Goal: Task Accomplishment & Management: Complete application form

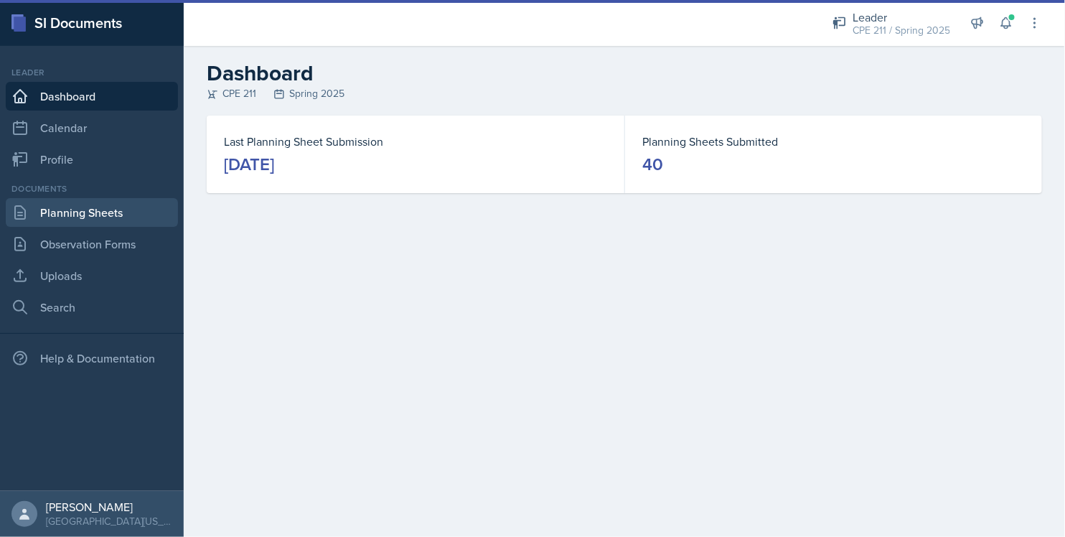
click at [128, 208] on link "Planning Sheets" at bounding box center [92, 212] width 172 height 29
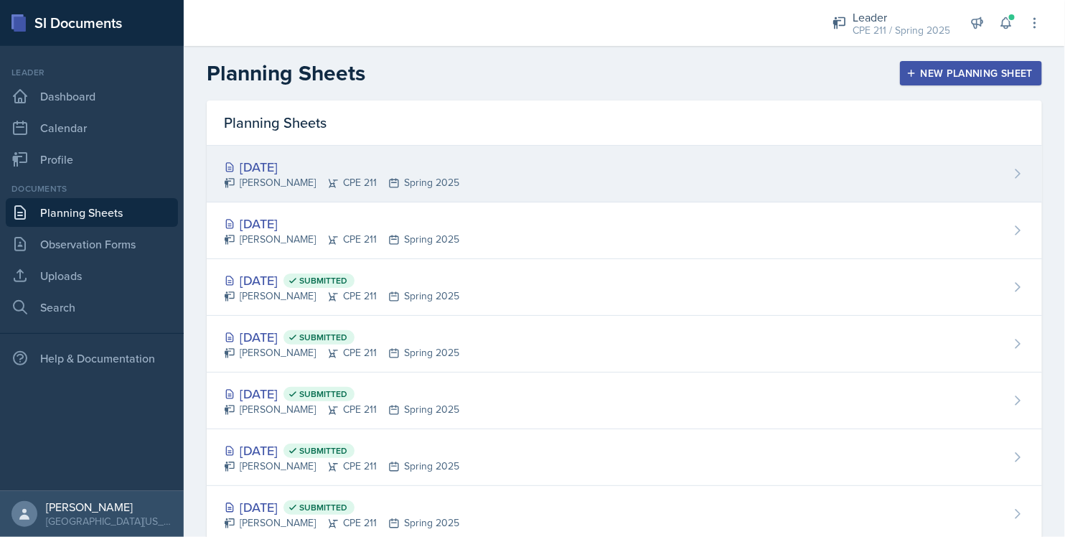
click at [430, 178] on div "[PERSON_NAME] CPE 211 Spring 2025" at bounding box center [341, 182] width 235 height 15
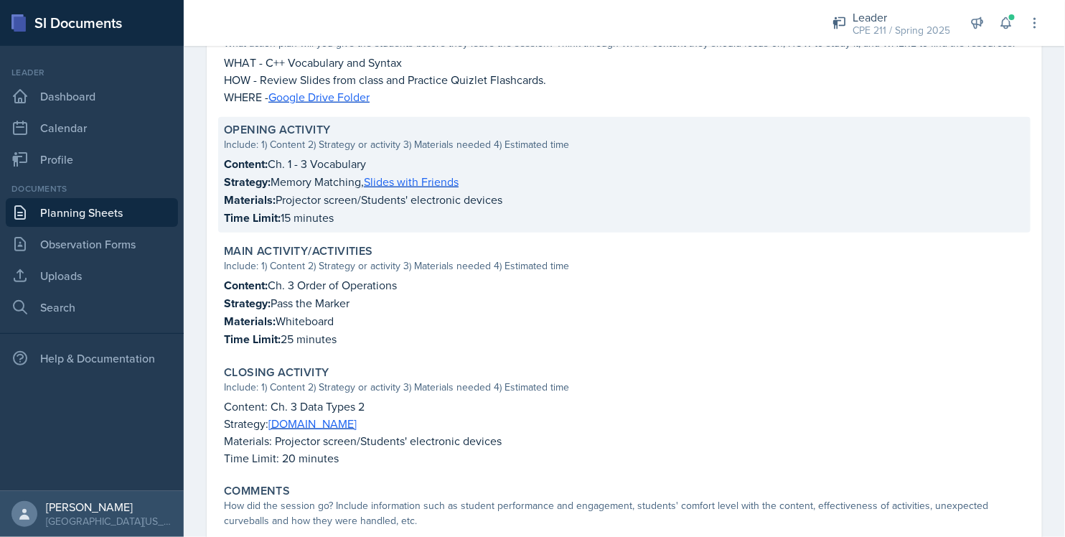
scroll to position [398, 0]
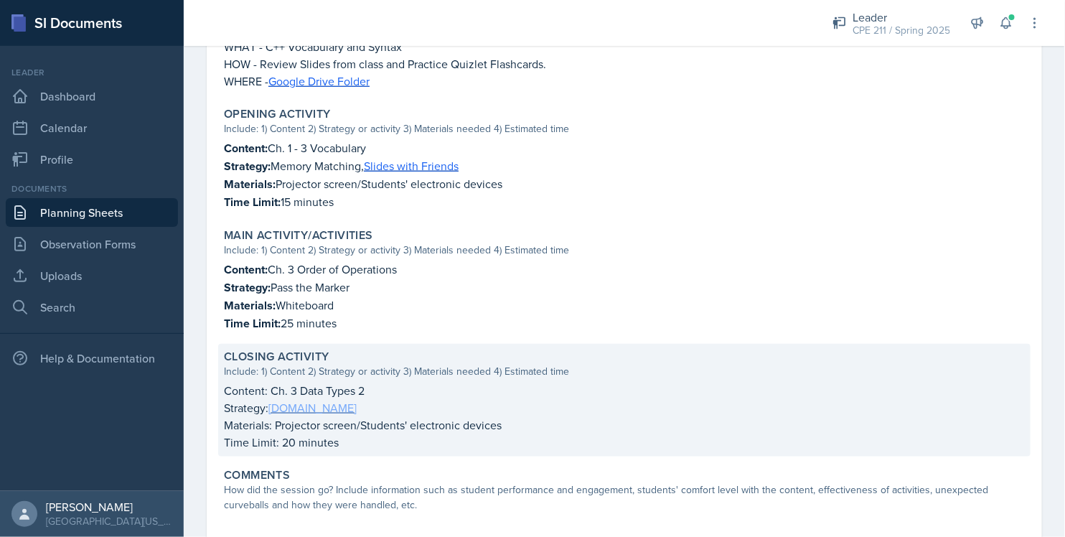
click at [298, 404] on link "[DOMAIN_NAME]" at bounding box center [312, 408] width 88 height 16
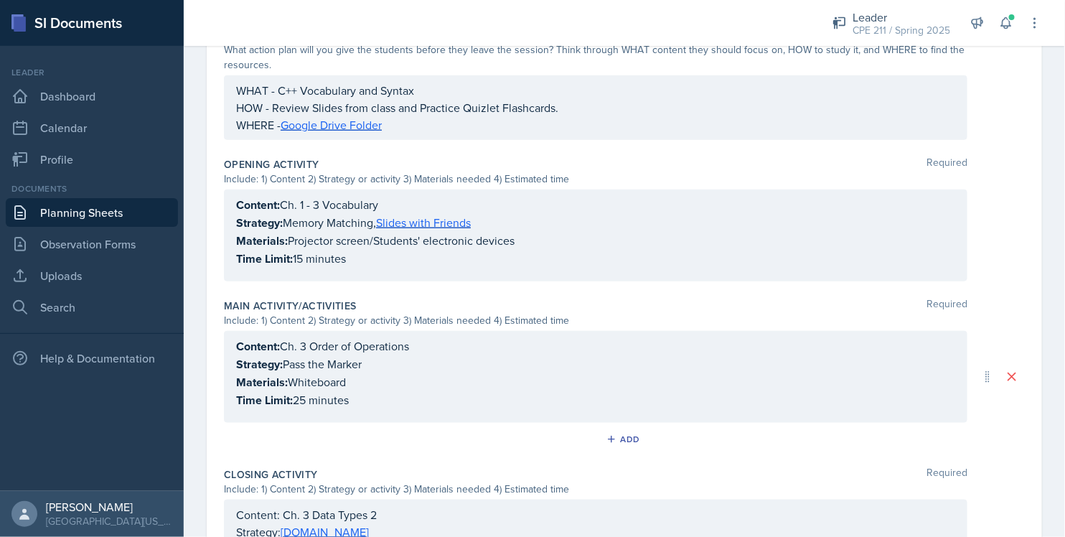
scroll to position [414, 0]
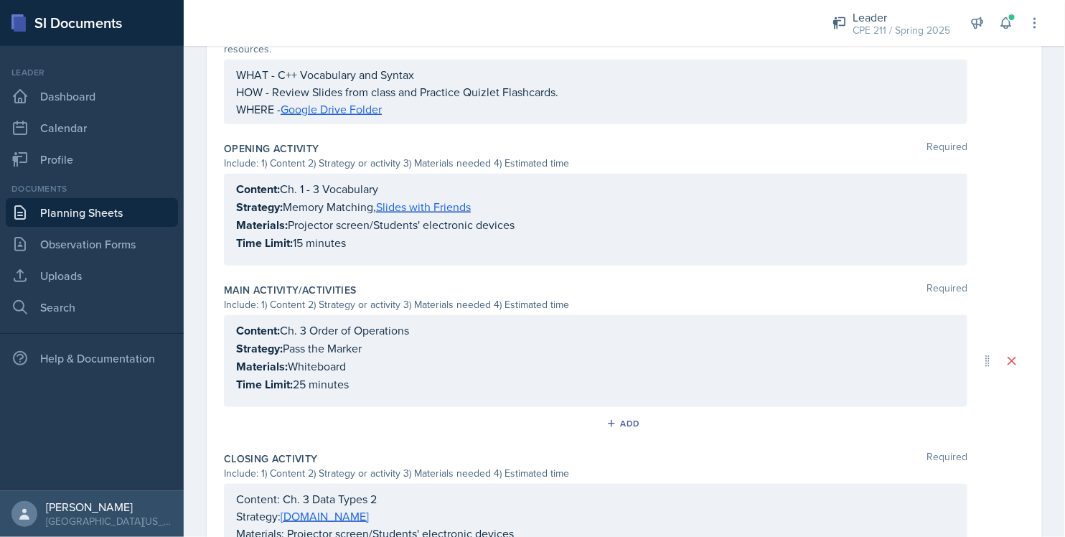
click at [343, 516] on div "Content: Ch. 3 Data Types 2 Strategy: [DOMAIN_NAME] Materials: Projector screen…" at bounding box center [595, 524] width 719 height 69
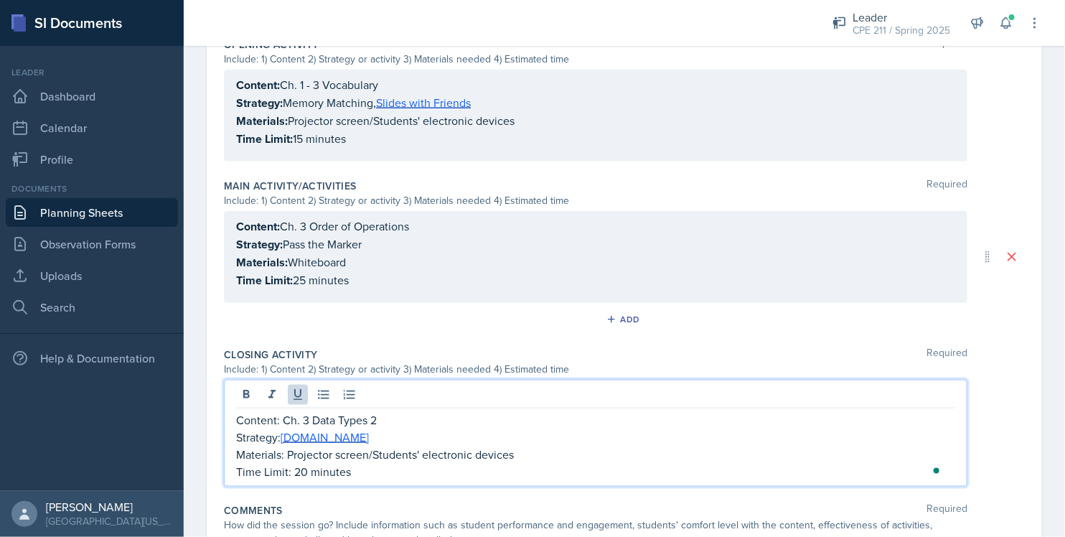
scroll to position [588, 0]
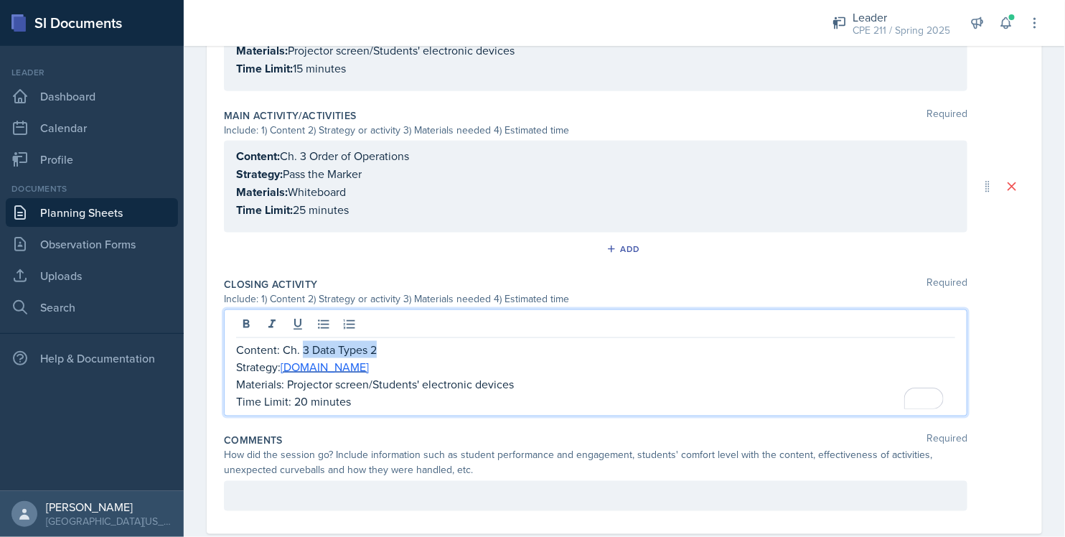
drag, startPoint x: 394, startPoint y: 347, endPoint x: 304, endPoint y: 347, distance: 89.7
click at [304, 347] on p "Content: Ch. 3 Data Types 2" at bounding box center [595, 349] width 719 height 17
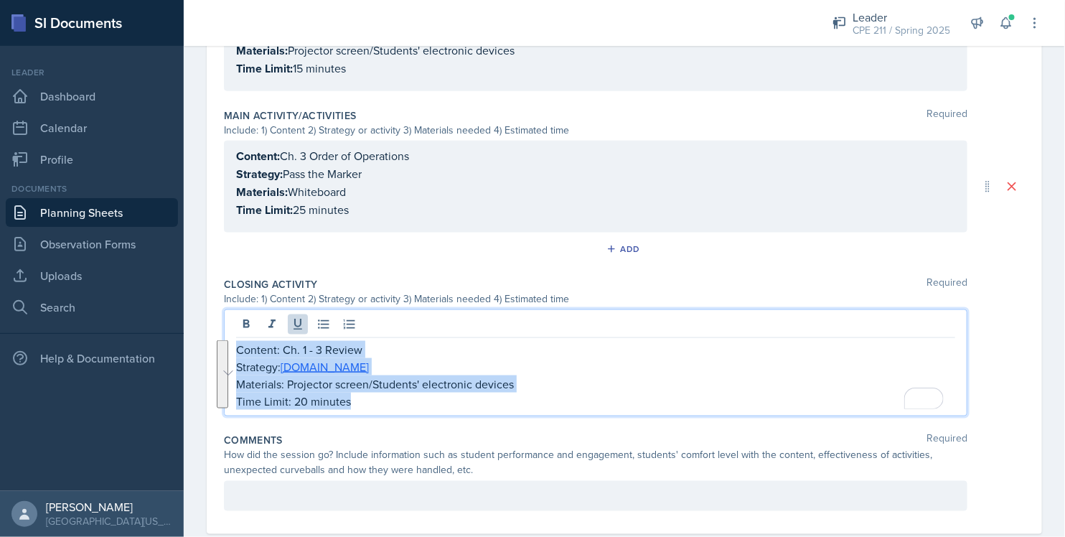
drag, startPoint x: 402, startPoint y: 407, endPoint x: 215, endPoint y: 341, distance: 198.3
click at [215, 341] on div "Date [DATE] [DATE] 31 1 2 3 4 5 6 7 8 9 10 11 12 13 14 15 16 17 18 19 20 21 22 …" at bounding box center [624, 28] width 835 height 1009
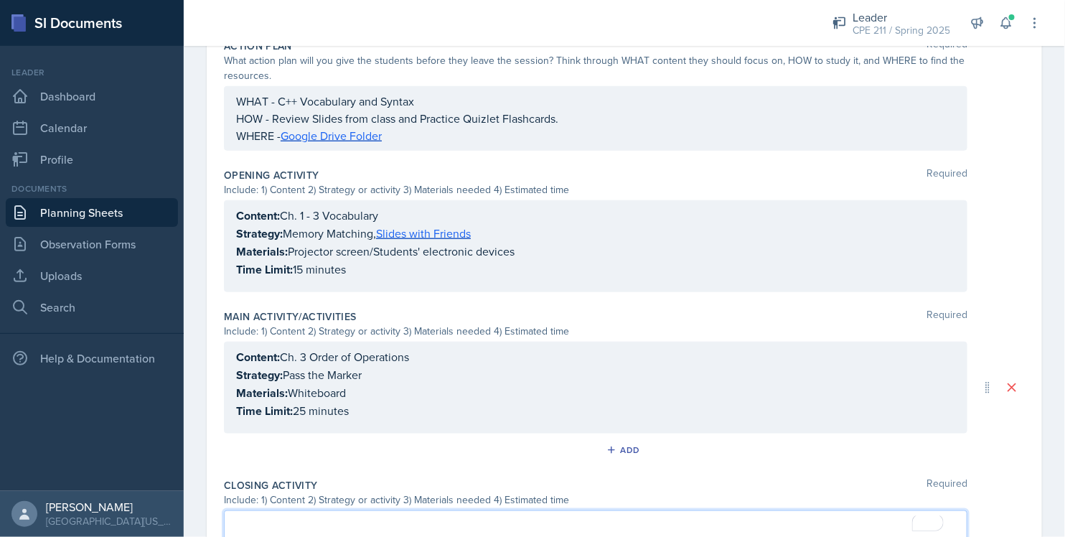
scroll to position [324, 0]
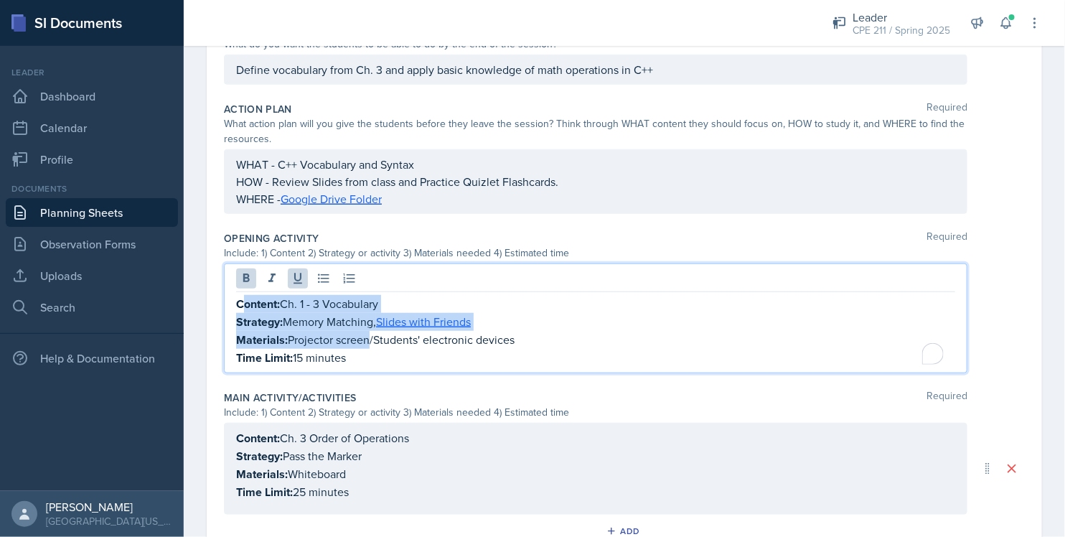
drag, startPoint x: 370, startPoint y: 335, endPoint x: 242, endPoint y: 302, distance: 131.9
click at [242, 302] on div "Content: Ch. 1 - 3 Vocabulary Strategy: Memory Matching, Slides with Friends Ma…" at bounding box center [595, 331] width 719 height 72
click at [367, 341] on p "Materials: Projector screen/Students' electronic devices" at bounding box center [595, 340] width 719 height 18
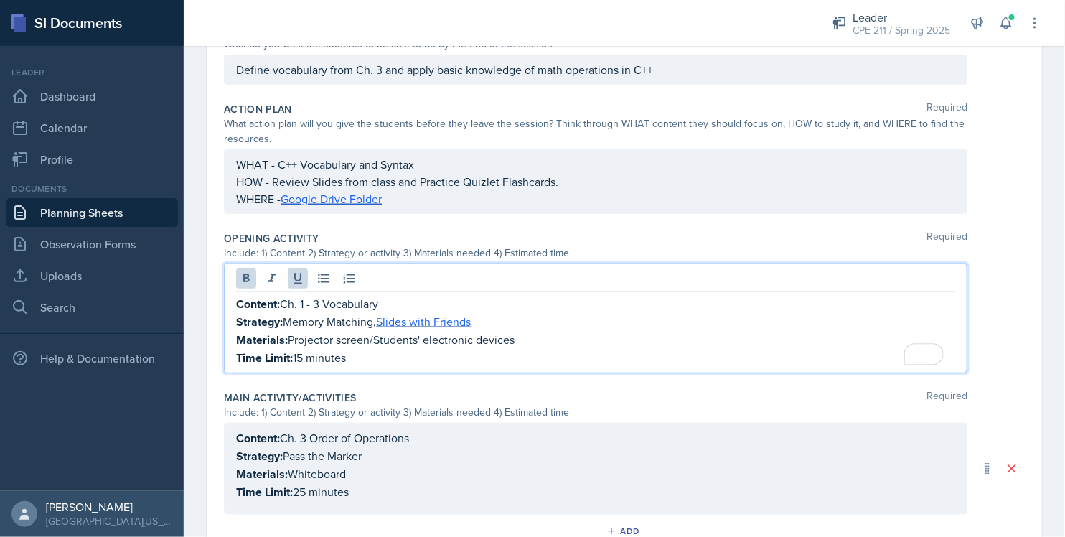
click at [379, 358] on p "Time Limit: 15 minutes" at bounding box center [595, 358] width 719 height 18
drag, startPoint x: 385, startPoint y: 357, endPoint x: 235, endPoint y: 301, distance: 161.0
click at [235, 301] on div "Content: Ch. 1 - 3 Vocabulary Strategy: Memory Matching, Slides with Friends Ma…" at bounding box center [595, 318] width 743 height 110
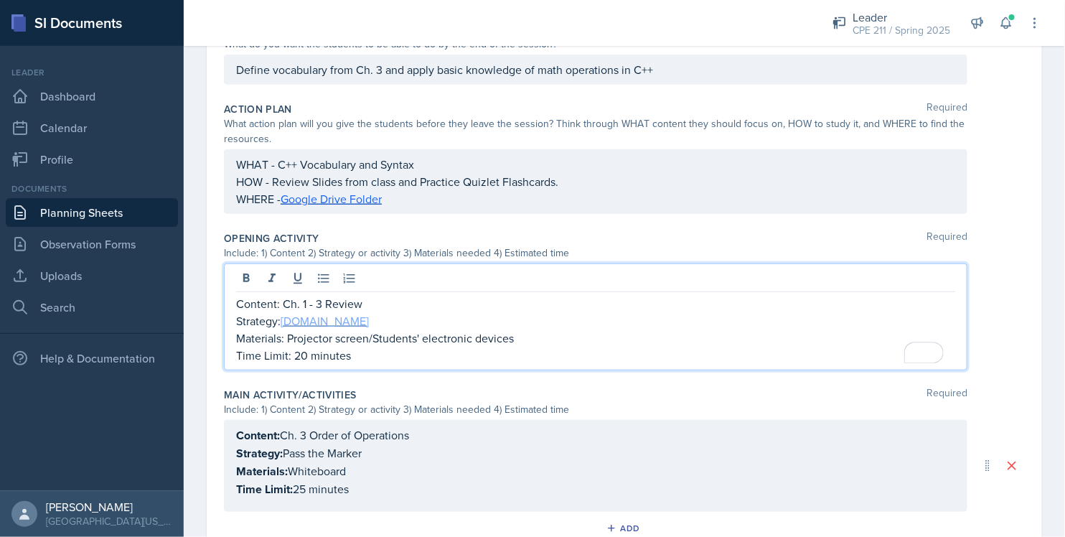
click at [300, 324] on link "[DOMAIN_NAME]" at bounding box center [325, 321] width 88 height 16
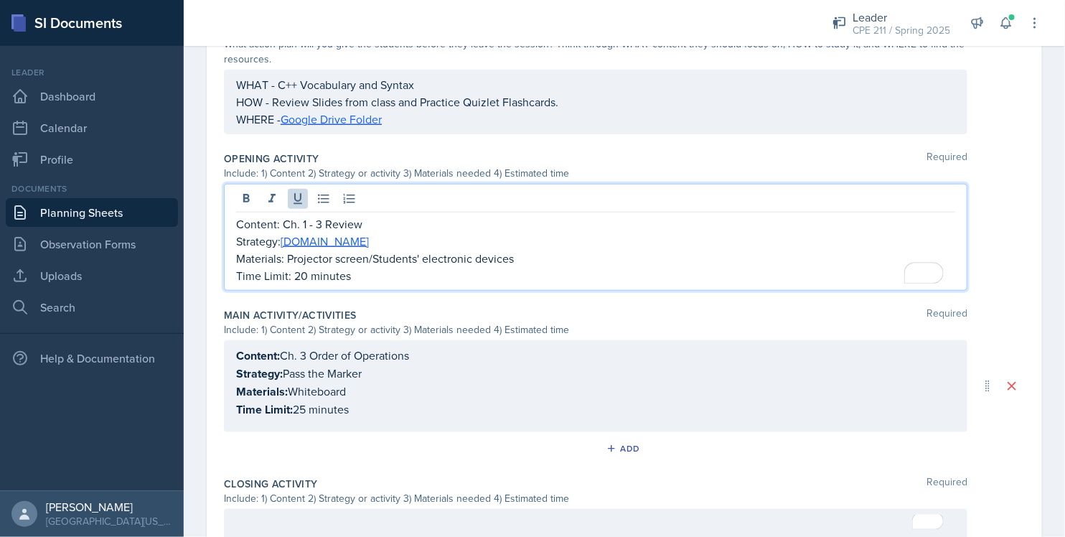
scroll to position [484, 0]
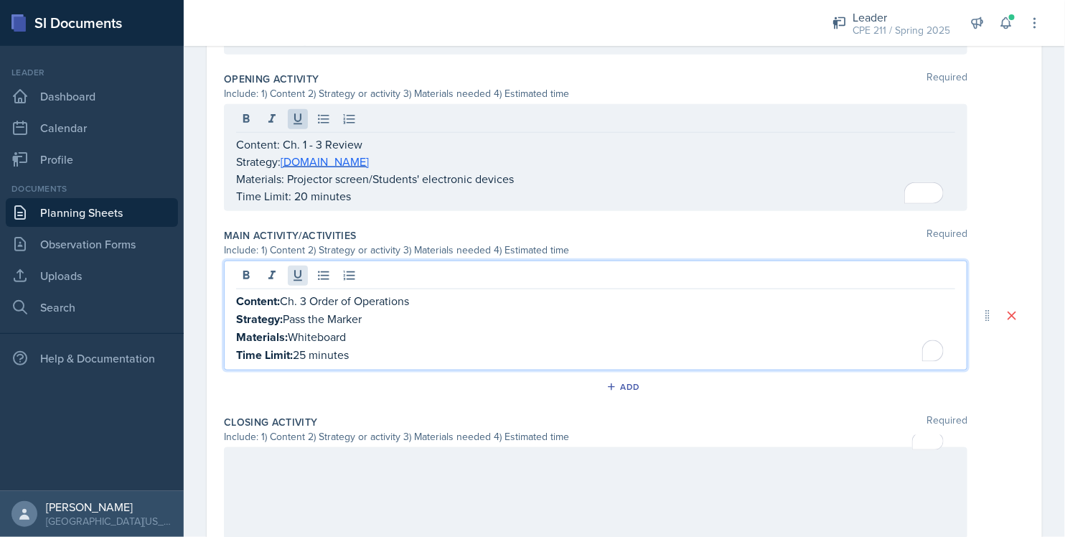
drag, startPoint x: 434, startPoint y: 278, endPoint x: 301, endPoint y: 278, distance: 133.4
click at [301, 278] on div "Content: Ch. 3 Order of Operations Strategy: Pass the Marker Materials: Whitebo…" at bounding box center [595, 315] width 743 height 110
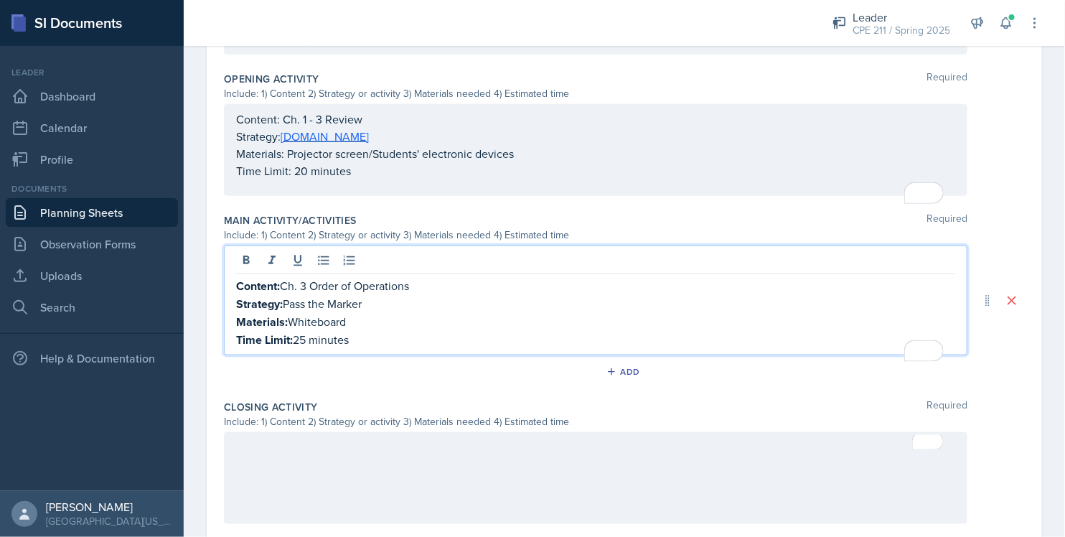
scroll to position [468, 0]
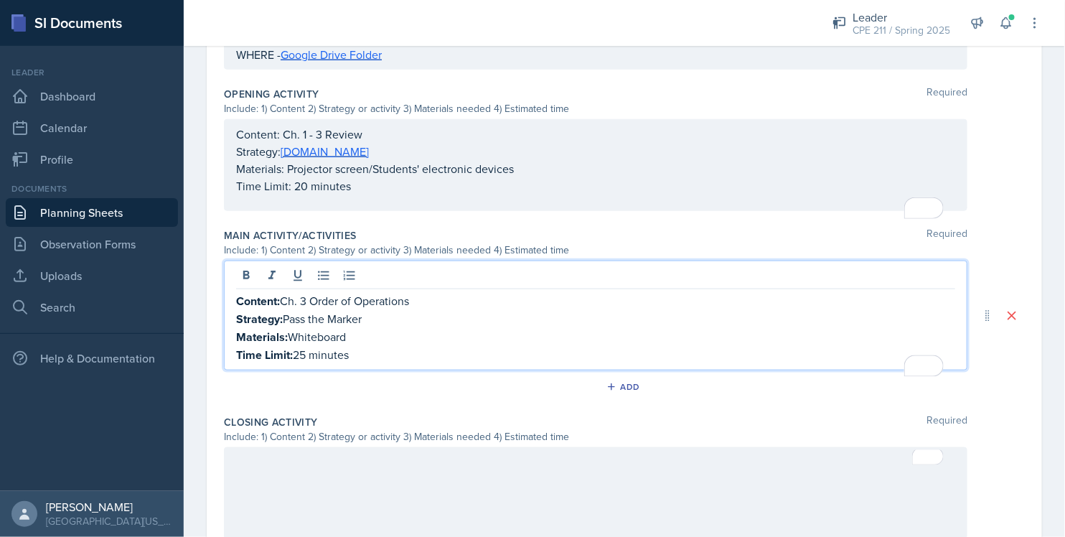
click at [381, 305] on p "Content: Ch. 3 Order of Operations" at bounding box center [595, 301] width 719 height 18
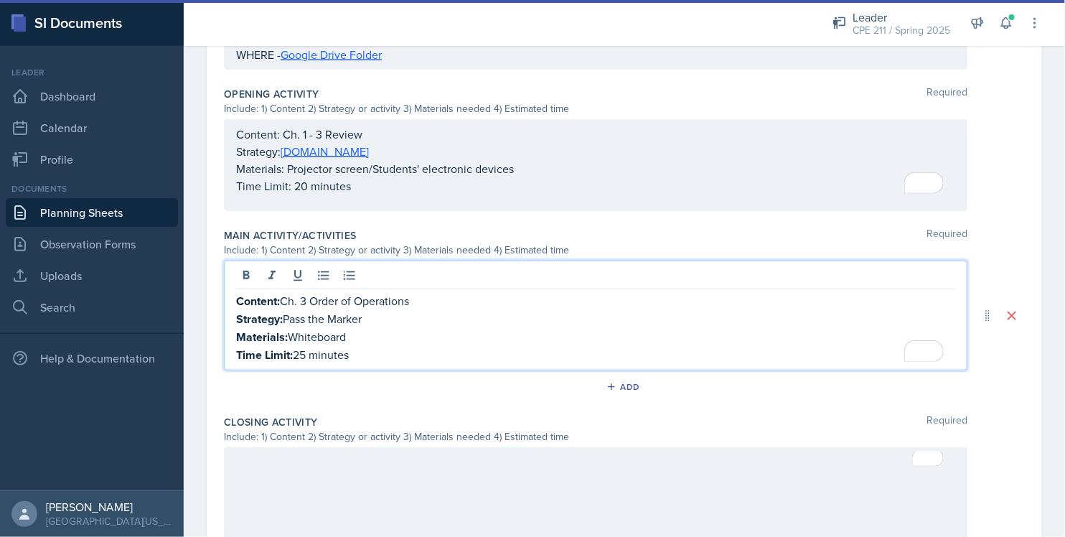
drag, startPoint x: 427, startPoint y: 301, endPoint x: 316, endPoint y: 301, distance: 111.2
click at [316, 301] on p "Content: Ch. 3 Order of Operations" at bounding box center [595, 301] width 719 height 18
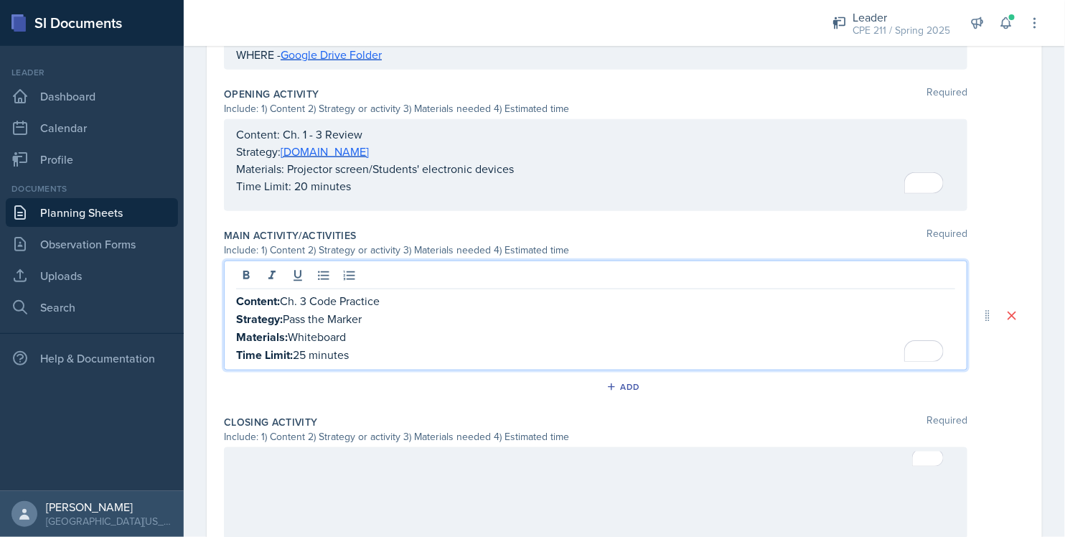
drag, startPoint x: 451, startPoint y: 327, endPoint x: 405, endPoint y: 326, distance: 45.9
click at [405, 328] on p "Materials: Whiteboard" at bounding box center [595, 337] width 719 height 18
drag, startPoint x: 415, startPoint y: 314, endPoint x: 288, endPoint y: 321, distance: 127.9
click at [288, 321] on p "Strategy: Pass the Marker" at bounding box center [595, 319] width 719 height 18
click at [349, 335] on p "Materials: Whiteboard" at bounding box center [595, 337] width 719 height 18
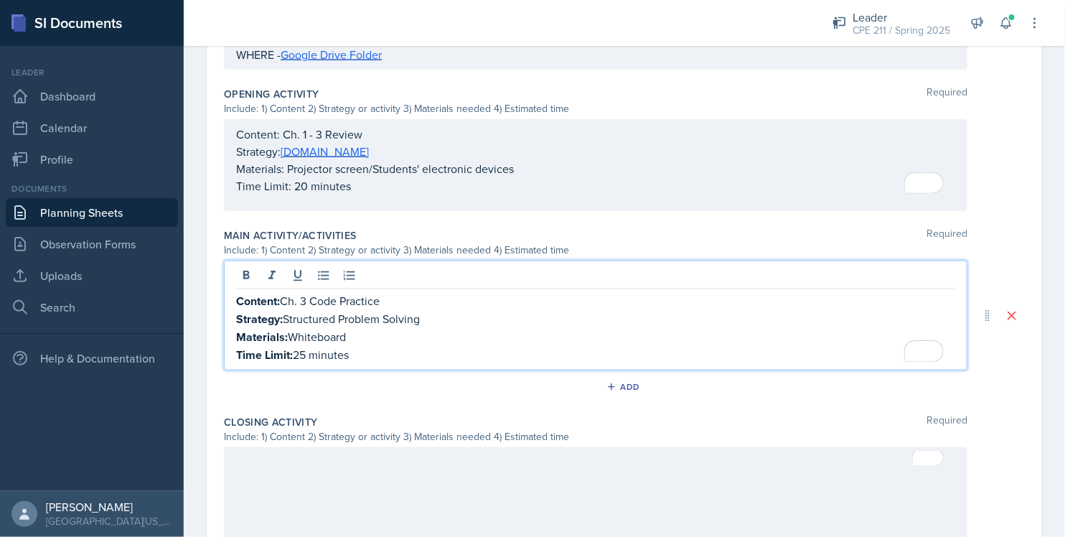
click at [313, 334] on p "Materials: Whiteboard" at bounding box center [595, 337] width 719 height 18
click at [311, 334] on p "Materials: Whiteboard" at bounding box center [595, 337] width 719 height 18
click at [318, 337] on p "Materials: Whiteboard" at bounding box center [595, 337] width 719 height 18
click at [321, 341] on p "Materials: Whiteboard" at bounding box center [595, 337] width 719 height 18
click at [330, 338] on p "Materials: Whiteboard" at bounding box center [595, 337] width 719 height 18
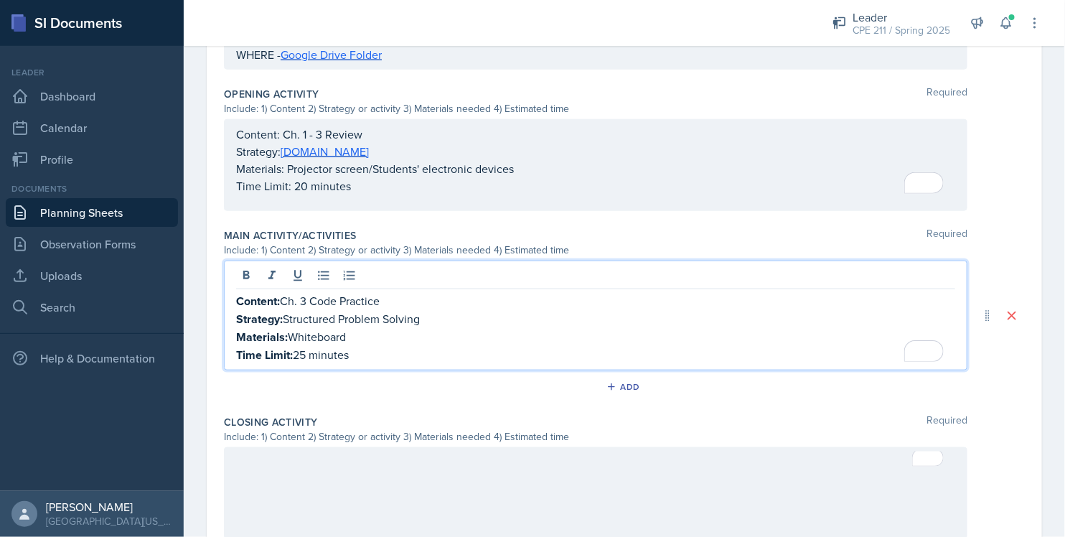
click at [330, 338] on p "Materials: Whiteboard" at bounding box center [595, 337] width 719 height 18
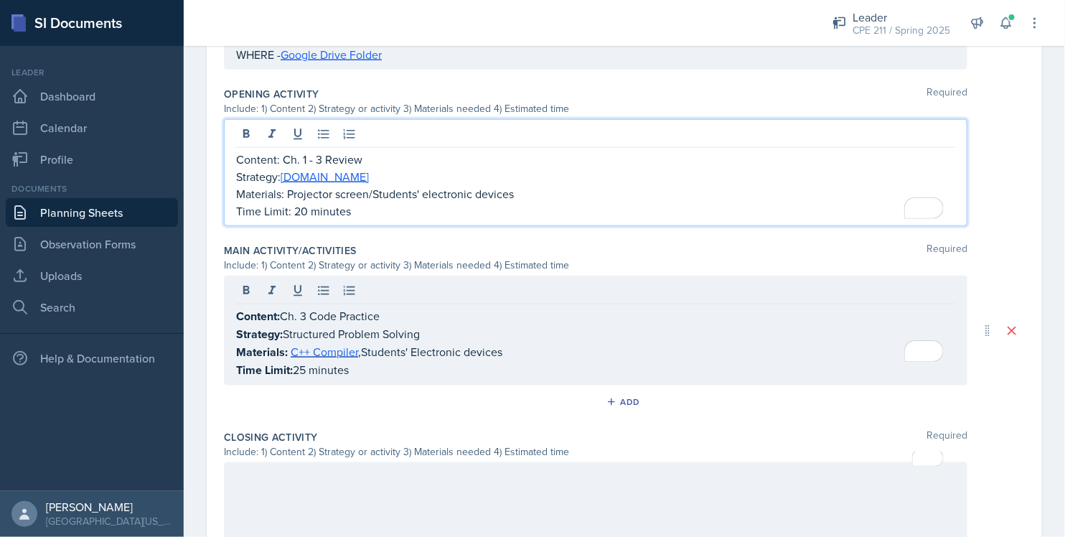
click at [300, 184] on div "Content: Ch. 1 - 3 Review Strategy: [DOMAIN_NAME] Materials: Projector screen/S…" at bounding box center [595, 185] width 719 height 69
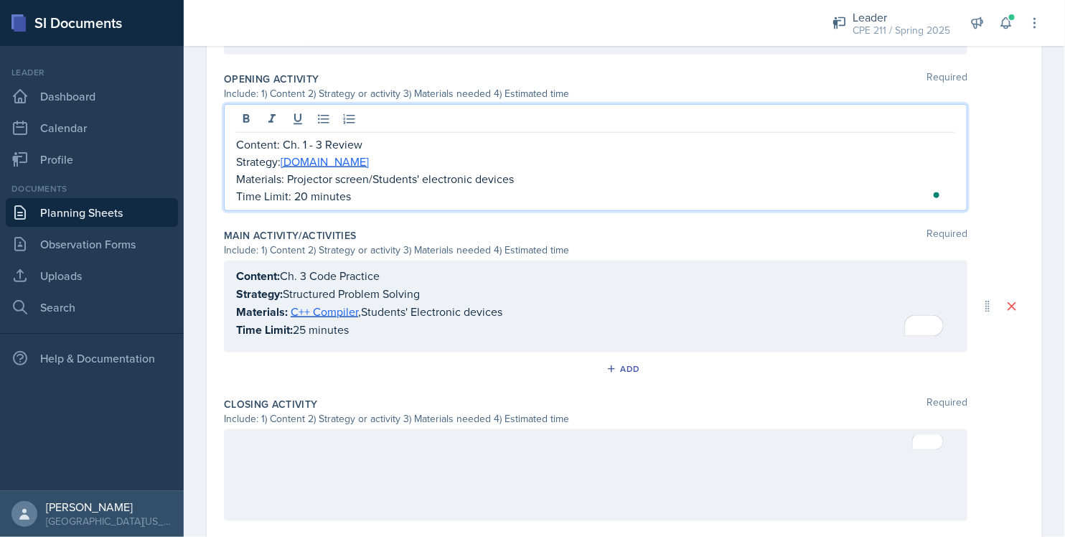
click at [432, 367] on div "Add" at bounding box center [624, 371] width 801 height 27
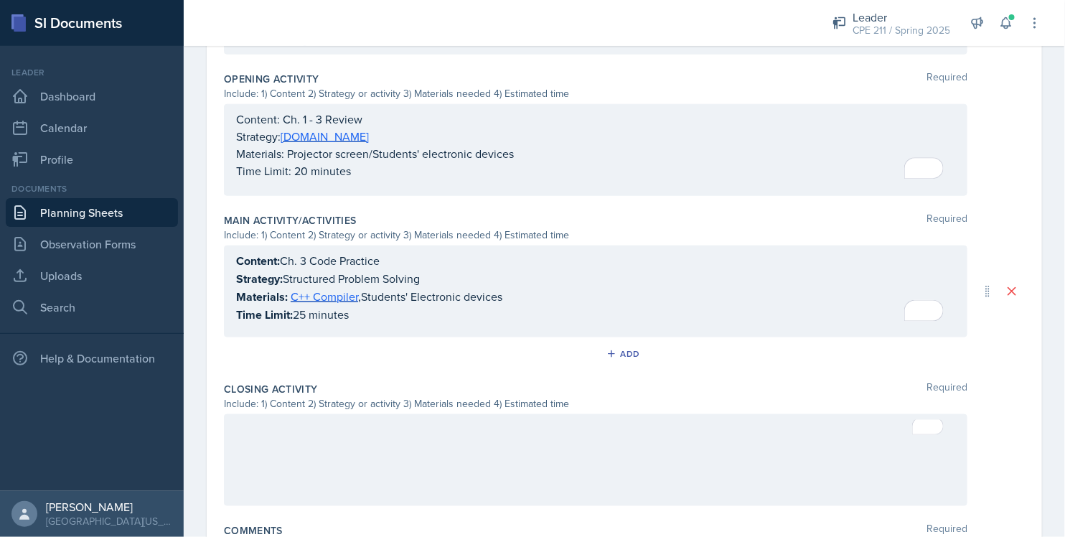
click at [489, 436] on div at bounding box center [595, 460] width 743 height 92
drag, startPoint x: 397, startPoint y: 324, endPoint x: 225, endPoint y: 273, distance: 178.9
click at [225, 273] on div "Content: Ch. 3 Code Practice Strategy: Structured Problem Solving Materials: C+…" at bounding box center [595, 291] width 743 height 92
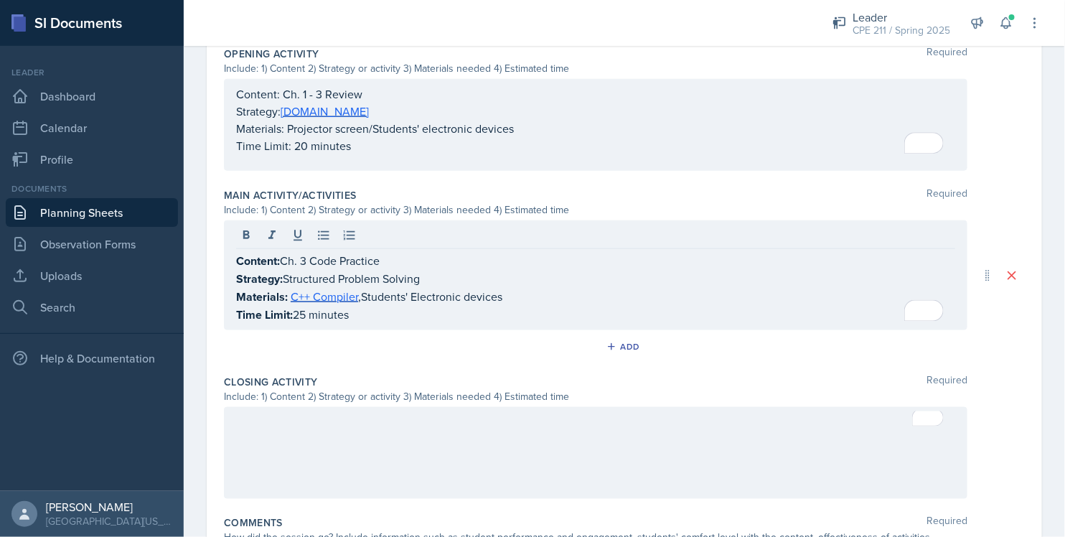
drag, startPoint x: 232, startPoint y: 258, endPoint x: 364, endPoint y: 311, distance: 142.6
click at [364, 311] on div "Content: Ch. 3 Code Practice Strategy: Structured Problem Solving Materials: C+…" at bounding box center [595, 275] width 743 height 110
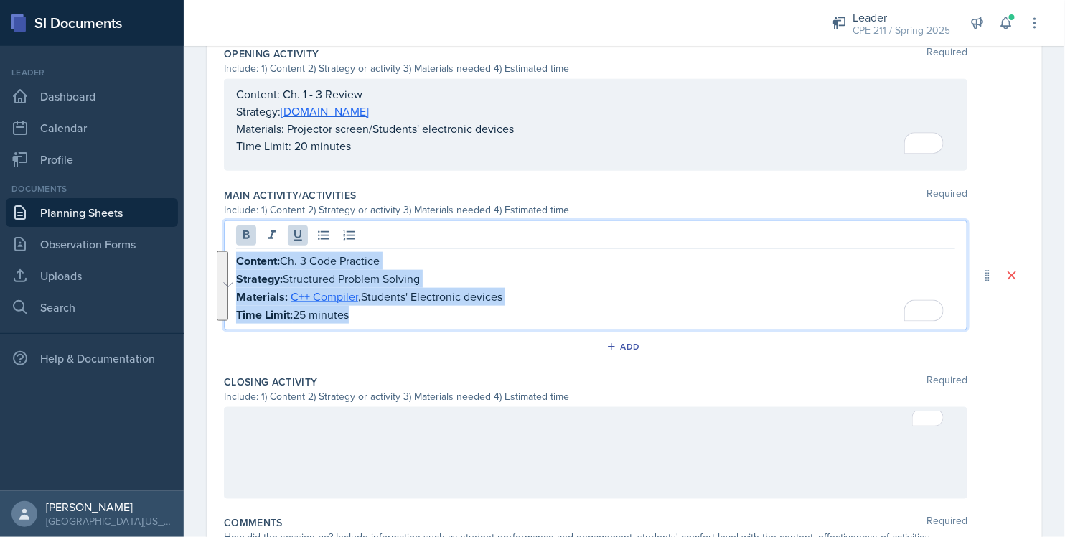
drag, startPoint x: 372, startPoint y: 316, endPoint x: 233, endPoint y: 252, distance: 152.5
click at [233, 252] on div "Content: Ch. 3 Code Practice Strategy: Structured Problem Solving Materials: C+…" at bounding box center [595, 275] width 743 height 110
copy div "Content: Ch. 3 Code Practice Strategy: Structured Problem Solving Materials: C+…"
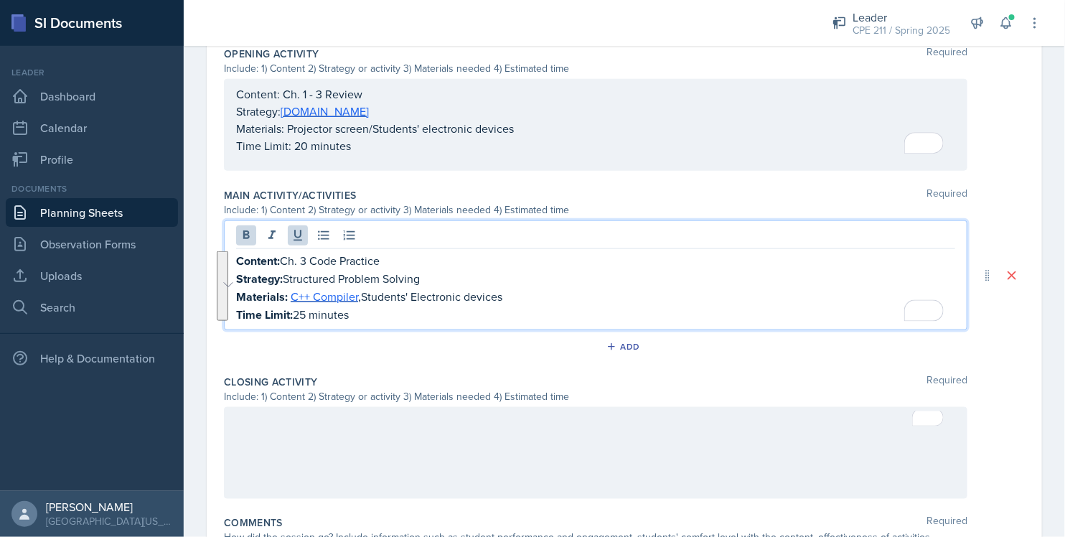
click at [377, 429] on div at bounding box center [595, 453] width 743 height 92
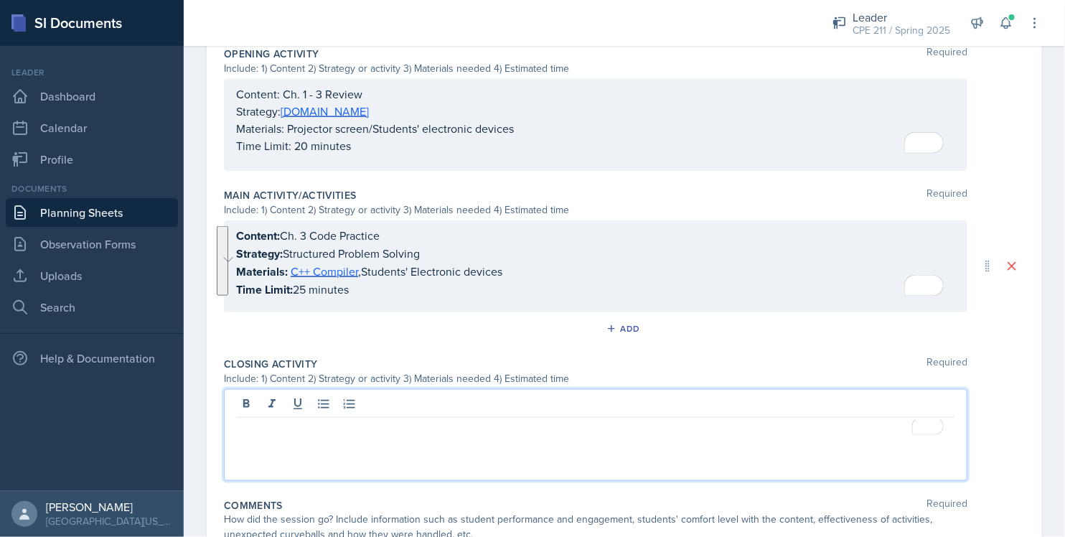
scroll to position [534, 0]
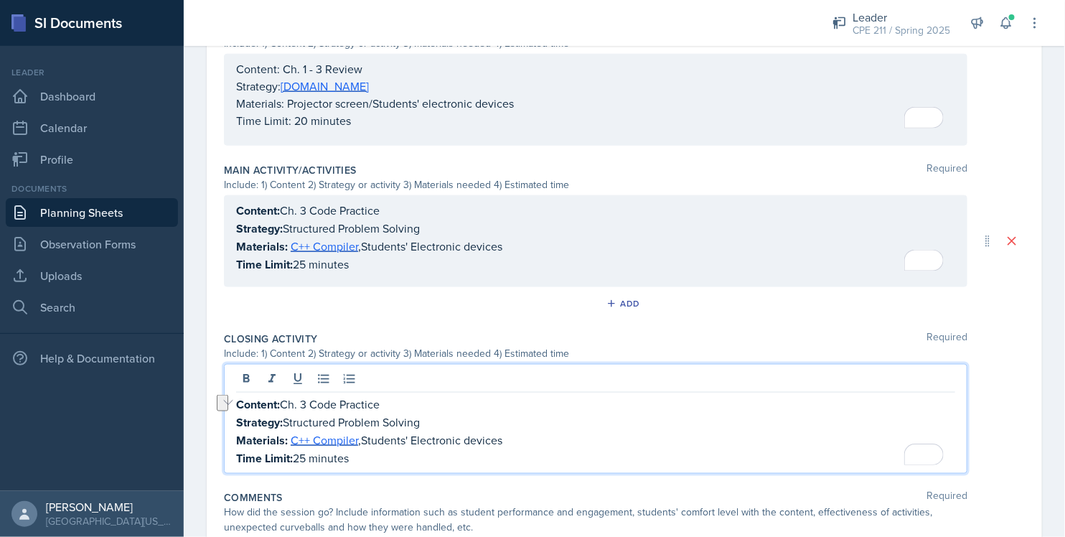
drag, startPoint x: 389, startPoint y: 405, endPoint x: 286, endPoint y: 405, distance: 102.6
click at [286, 405] on p "Content: Ch. 3 Code Practice" at bounding box center [595, 404] width 719 height 18
drag, startPoint x: 432, startPoint y: 418, endPoint x: 288, endPoint y: 413, distance: 144.3
click at [288, 413] on p "Strategy: Structured Problem Solving" at bounding box center [595, 422] width 719 height 18
drag, startPoint x: 520, startPoint y: 437, endPoint x: 292, endPoint y: 435, distance: 228.2
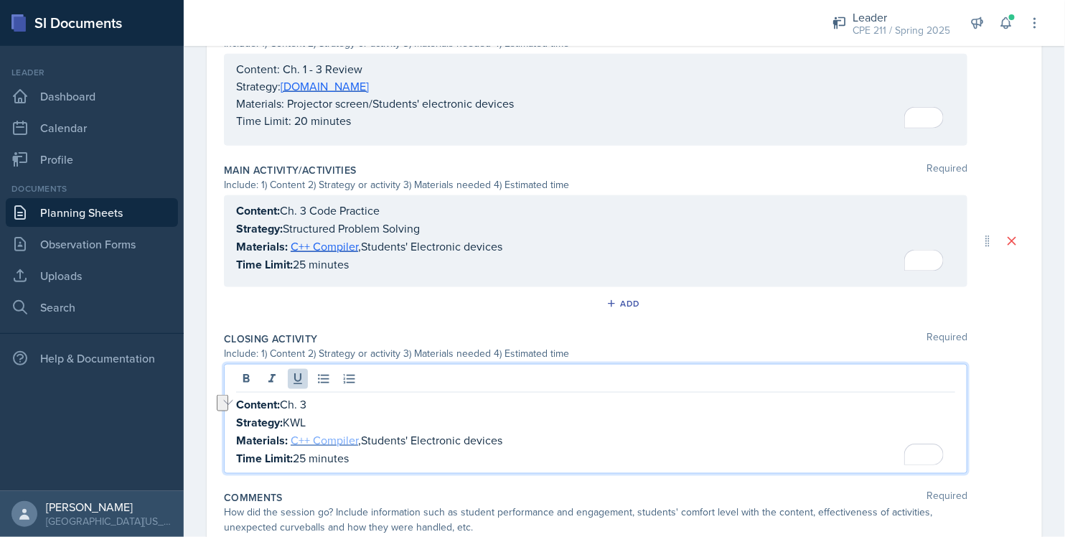
click at [292, 435] on p "Materials: C++ Compiler , Students' Electronic devices" at bounding box center [595, 440] width 719 height 18
click at [303, 456] on p "Time Limit: 25 minutes" at bounding box center [595, 458] width 719 height 18
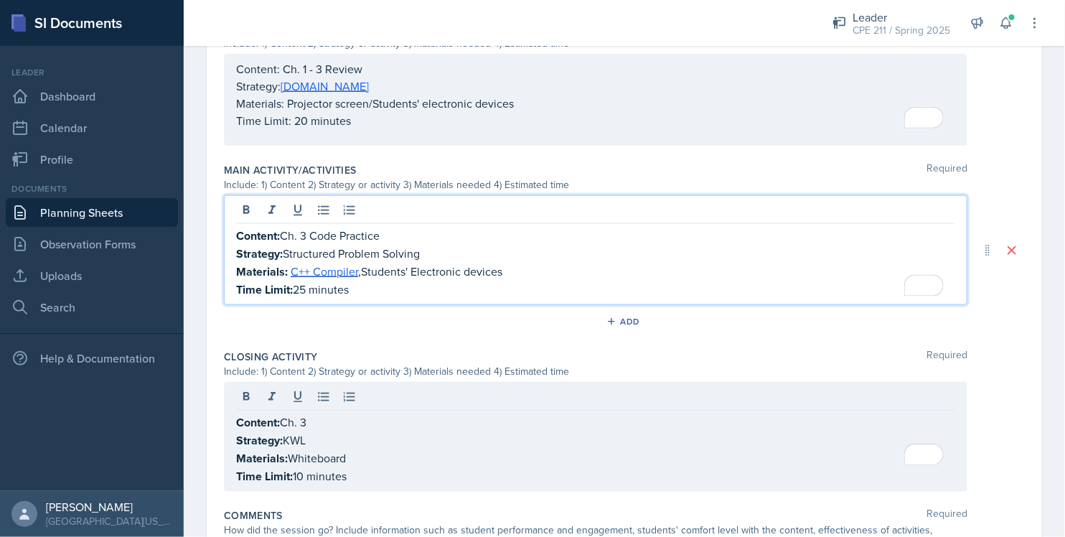
click at [301, 281] on p "Time Limit: 25 minutes" at bounding box center [595, 290] width 719 height 18
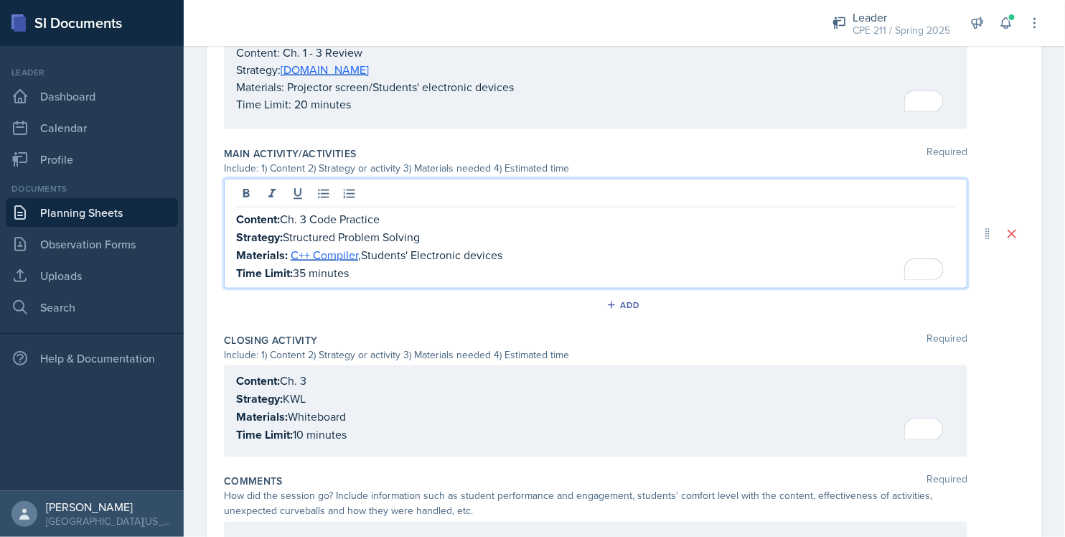
scroll to position [565, 0]
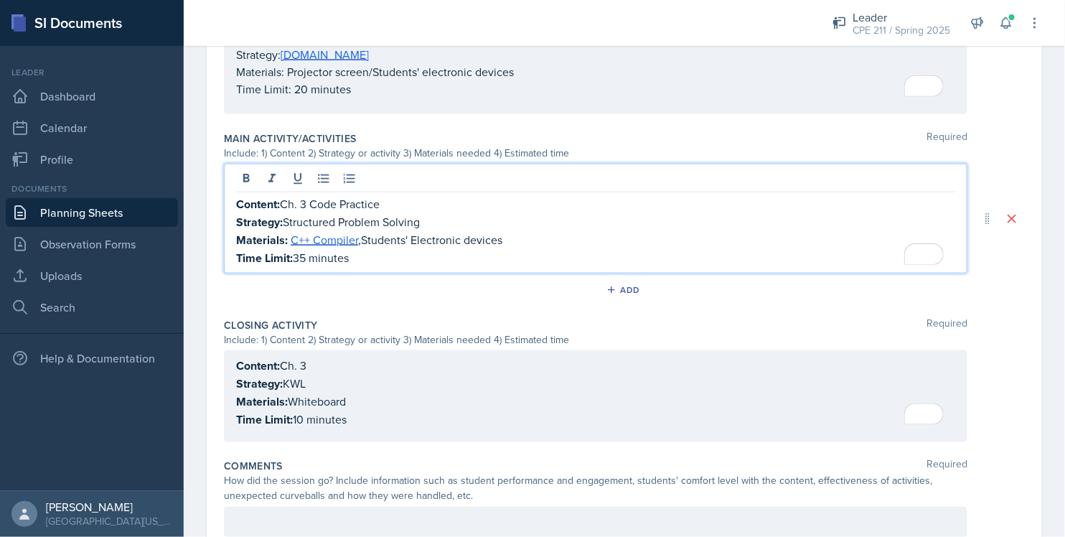
click at [300, 98] on div "Content: Ch. 1 - 3 Review Strategy: [DOMAIN_NAME] Materials: Projector screen/S…" at bounding box center [595, 63] width 719 height 69
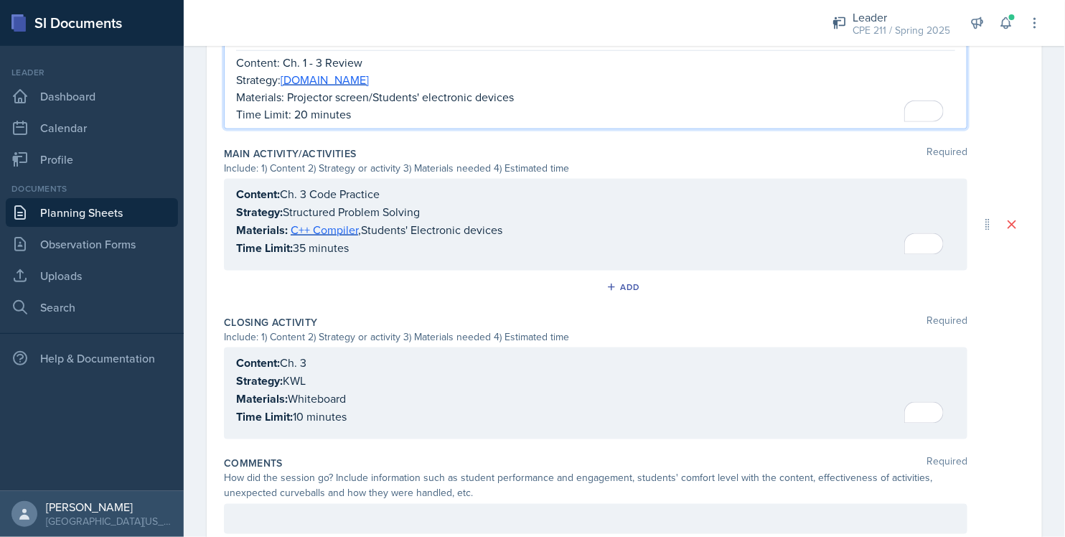
click at [306, 249] on div "Content: Ch. 3 Code Practice Strategy: Structured Problem Solving Materials: C+…" at bounding box center [595, 221] width 719 height 72
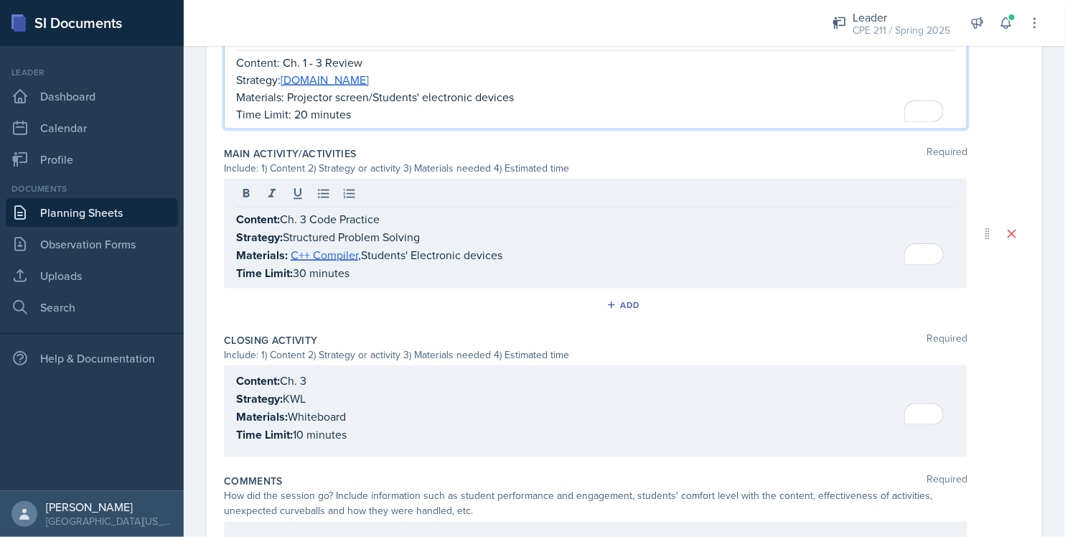
click at [298, 101] on div "Content: Ch. 1 - 3 Review Strategy: [DOMAIN_NAME] Materials: Projector screen/S…" at bounding box center [595, 88] width 719 height 69
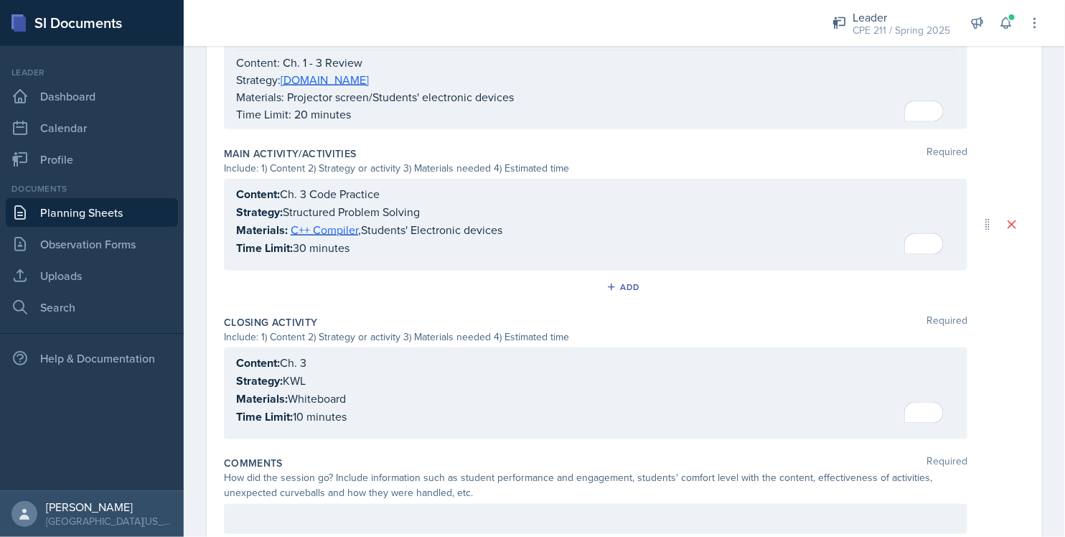
click at [1012, 309] on div "Closing Activity Required Include: 1) Content 2) Strategy or activity 3) Materi…" at bounding box center [624, 379] width 801 height 141
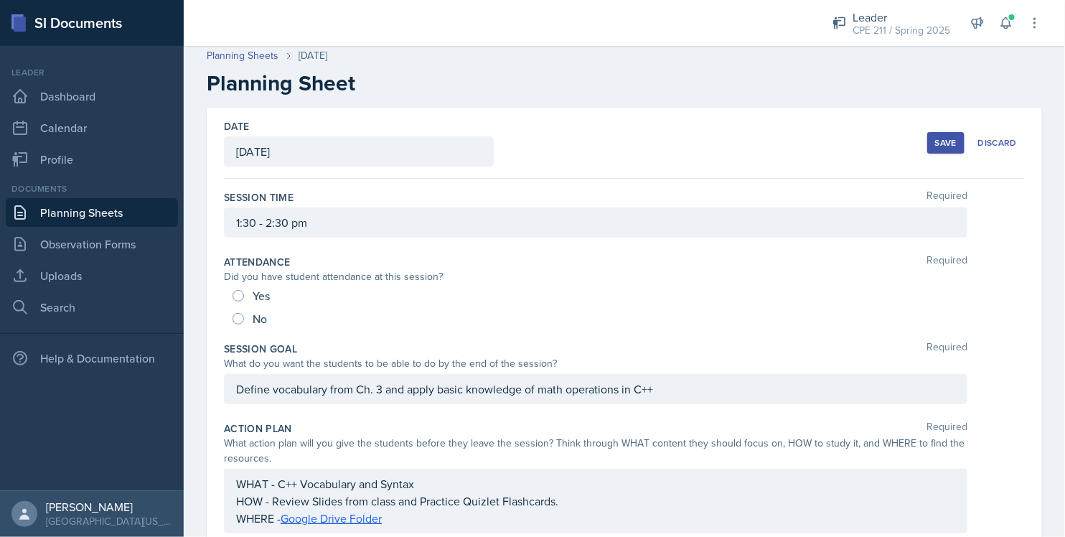
scroll to position [0, 0]
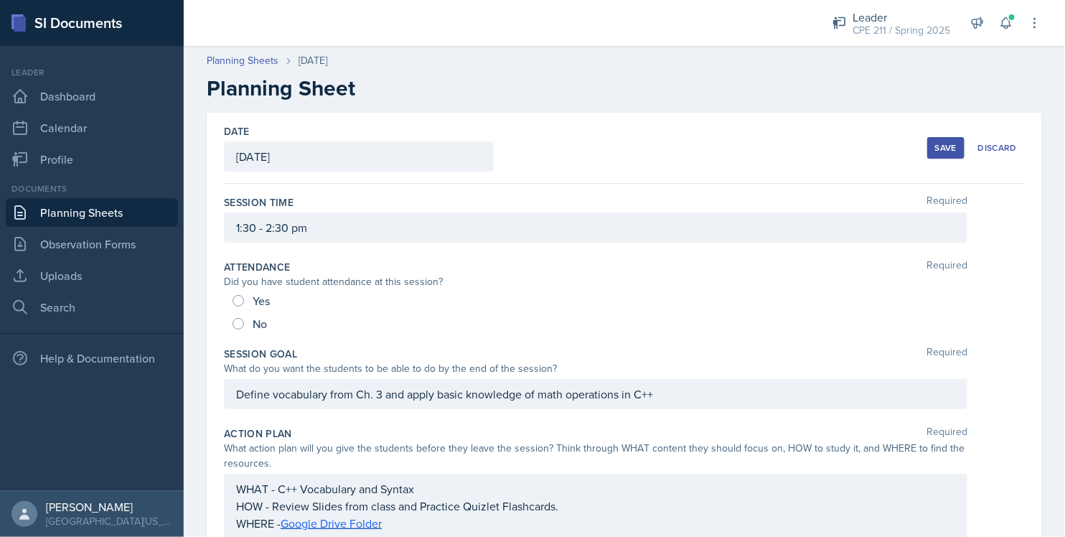
click at [948, 148] on button "Save" at bounding box center [945, 148] width 37 height 22
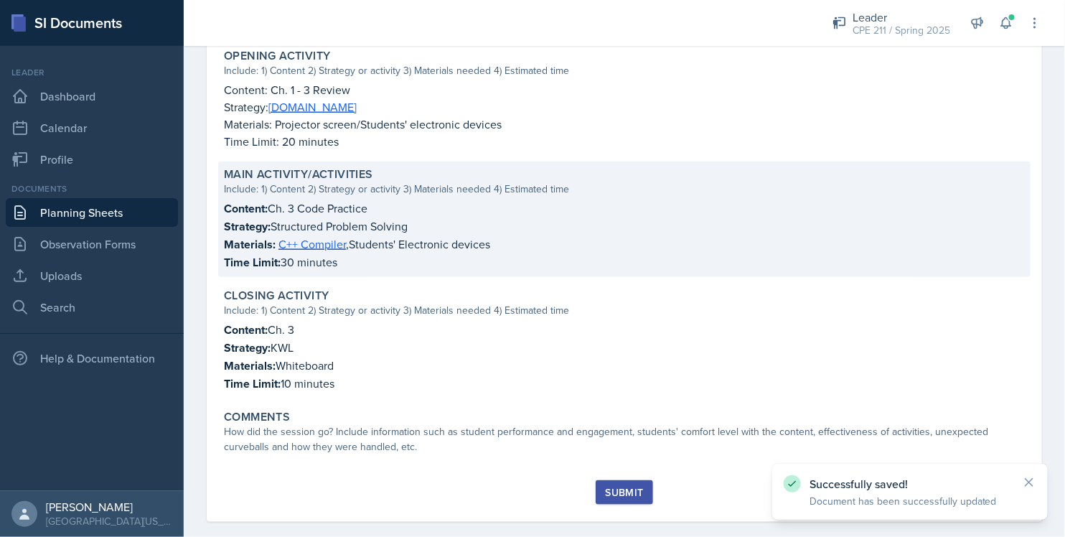
scroll to position [472, 0]
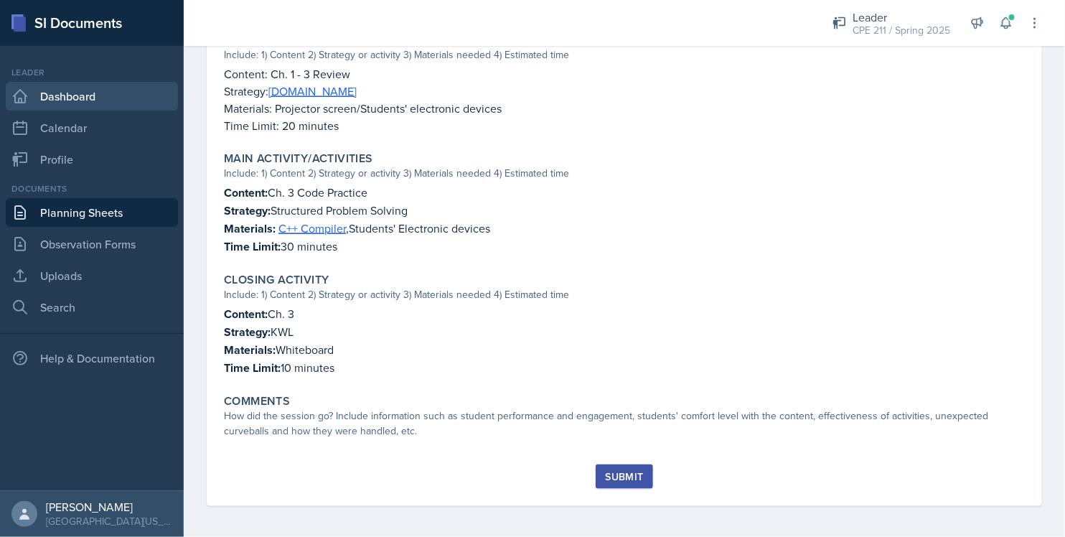
click at [89, 102] on link "Dashboard" at bounding box center [92, 96] width 172 height 29
